Goal: Task Accomplishment & Management: Manage account settings

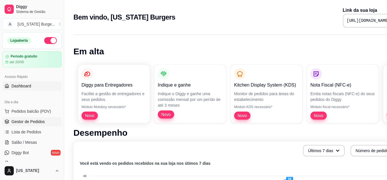
click at [44, 123] on link "Gestor de Pedidos" at bounding box center [31, 121] width 59 height 9
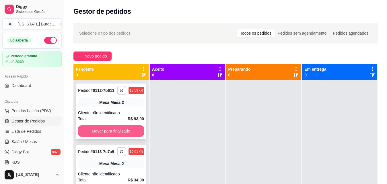
click at [123, 136] on button "Mover para finalizado" at bounding box center [111, 131] width 66 height 11
click at [123, 136] on button "Mover para finalizado" at bounding box center [111, 131] width 64 height 11
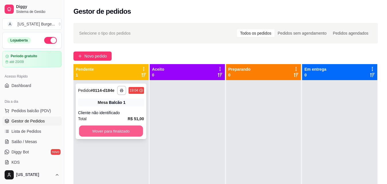
click at [124, 131] on button "Mover para finalizado" at bounding box center [111, 131] width 64 height 11
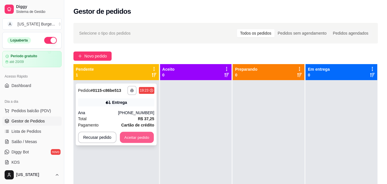
click at [132, 135] on button "Aceitar pedido" at bounding box center [137, 137] width 34 height 11
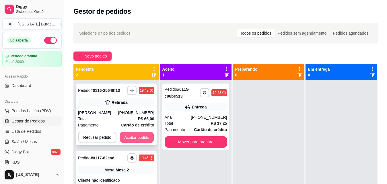
click at [132, 136] on button "Aceitar pedido" at bounding box center [137, 137] width 34 height 11
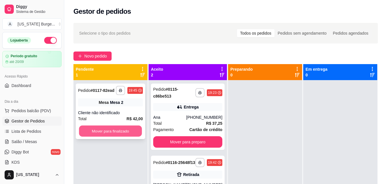
click at [129, 131] on button "Mover para finalizado" at bounding box center [110, 131] width 63 height 11
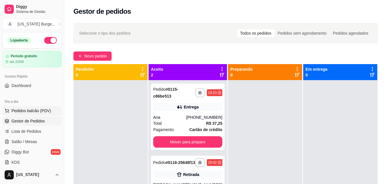
click at [23, 110] on span "Pedidos balcão (PDV)" at bounding box center [31, 111] width 40 height 6
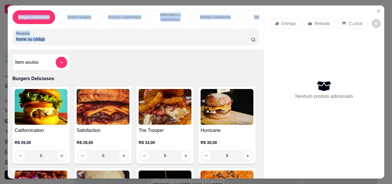
drag, startPoint x: 355, startPoint y: 23, endPoint x: 375, endPoint y: 8, distance: 24.9
click at [375, 8] on div "Entrega Retirada C.Local Nenhum produto adicionado" at bounding box center [324, 87] width 120 height 164
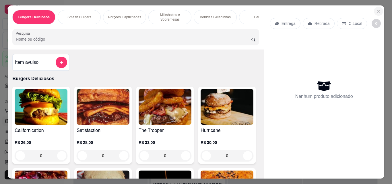
click at [378, 9] on icon "Close" at bounding box center [378, 11] width 5 height 5
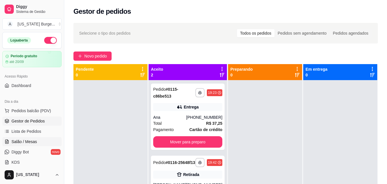
click at [18, 140] on span "Salão / Mesas" at bounding box center [24, 142] width 26 height 6
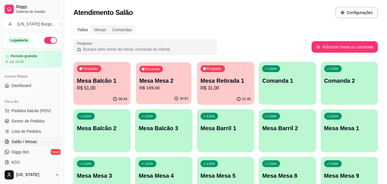
click at [159, 88] on p "R$ 169,00" at bounding box center [163, 88] width 49 height 7
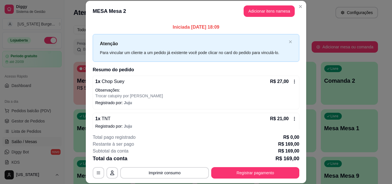
click at [292, 119] on icon at bounding box center [294, 119] width 5 height 5
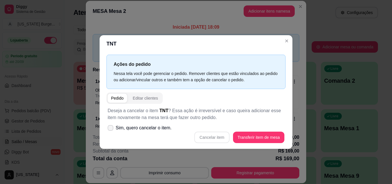
click at [109, 128] on icon at bounding box center [110, 128] width 5 height 3
click at [109, 129] on input "Sim, quero cancelar o item." at bounding box center [109, 131] width 4 height 4
checkbox input "true"
click at [215, 138] on button "Cancelar item" at bounding box center [212, 137] width 34 height 11
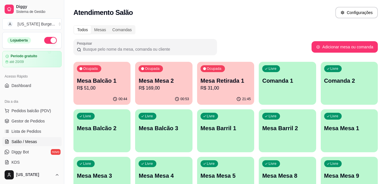
click at [160, 79] on p "Mesa Mesa 2" at bounding box center [164, 81] width 50 height 8
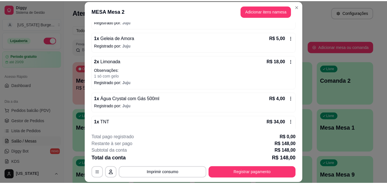
scroll to position [129, 0]
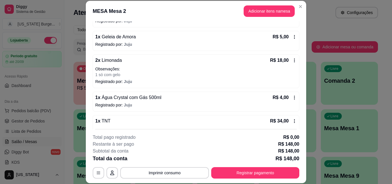
click at [292, 97] on icon at bounding box center [294, 98] width 5 height 5
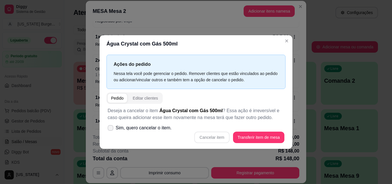
click at [111, 129] on icon at bounding box center [110, 128] width 5 height 3
click at [111, 129] on input "Sim, quero cancelar o item." at bounding box center [109, 131] width 4 height 4
checkbox input "true"
click at [214, 136] on button "Cancelar item" at bounding box center [212, 137] width 34 height 11
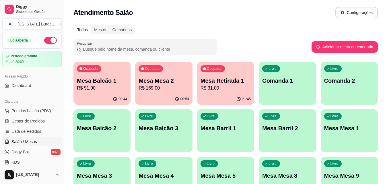
click at [160, 86] on p "R$ 169,00" at bounding box center [164, 88] width 50 height 7
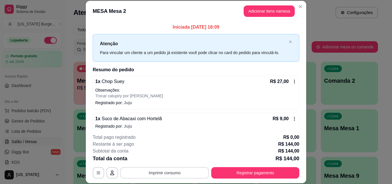
click at [166, 174] on button "Imprimir consumo" at bounding box center [164, 173] width 89 height 11
click at [162, 161] on button "IMPRESSORA" at bounding box center [164, 160] width 40 height 9
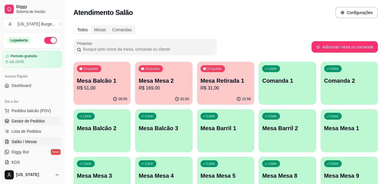
click at [30, 121] on span "Gestor de Pedidos" at bounding box center [27, 122] width 33 height 6
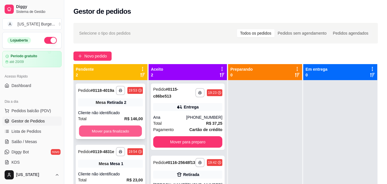
click at [115, 133] on button "Mover para finalizado" at bounding box center [110, 131] width 63 height 11
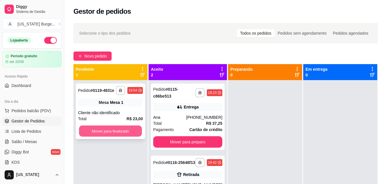
click at [115, 133] on button "Mover para finalizado" at bounding box center [110, 131] width 63 height 11
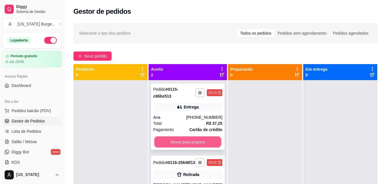
click at [180, 145] on button "Mover para preparo" at bounding box center [187, 142] width 67 height 11
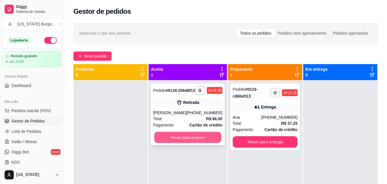
click at [183, 143] on button "Mover para preparo" at bounding box center [187, 137] width 67 height 11
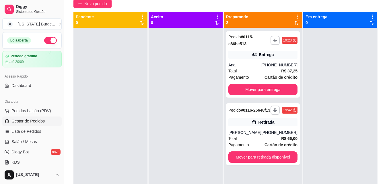
scroll to position [57, 0]
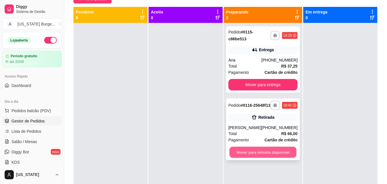
click at [265, 157] on button "Mover para retirada disponível" at bounding box center [262, 152] width 67 height 11
